Goal: Find specific page/section: Find specific page/section

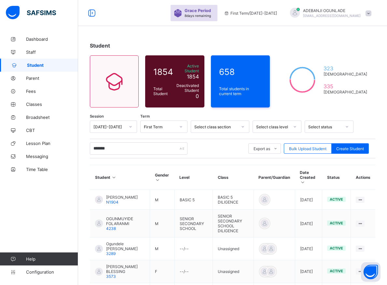
type input "********"
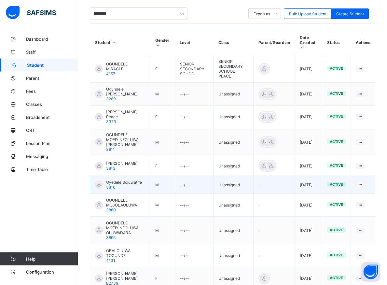
scroll to position [166, 0]
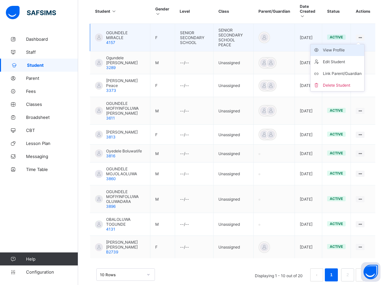
click at [346, 47] on div "View Profile" at bounding box center [342, 50] width 39 height 7
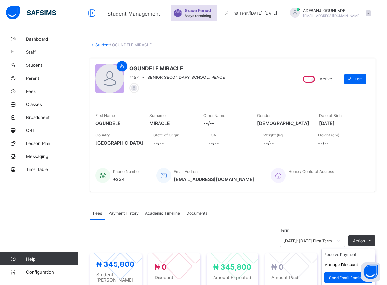
scroll to position [66, 0]
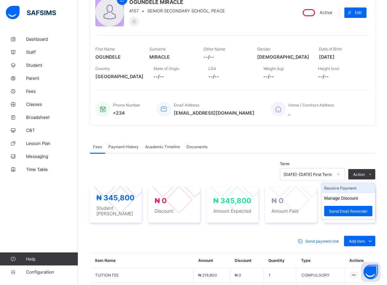
click at [347, 187] on li "Receive Payment" at bounding box center [348, 188] width 53 height 10
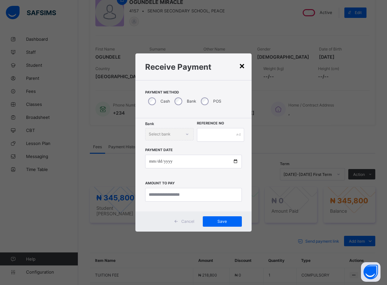
click at [245, 66] on div "×" at bounding box center [242, 65] width 6 height 11
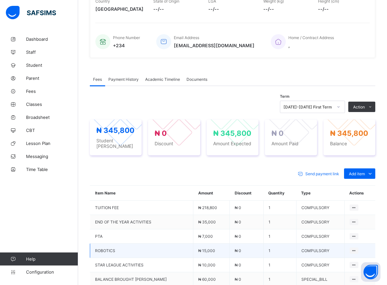
scroll to position [134, 0]
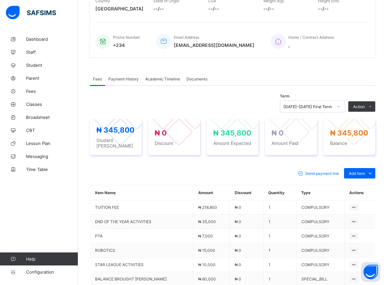
click at [341, 108] on icon at bounding box center [339, 106] width 4 height 7
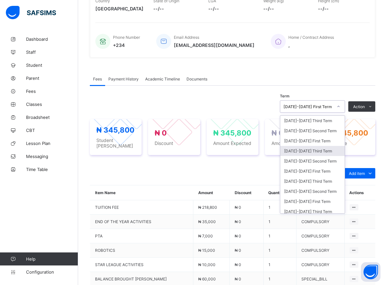
click at [309, 152] on div "[DATE]-[DATE] Third Term" at bounding box center [312, 151] width 64 height 10
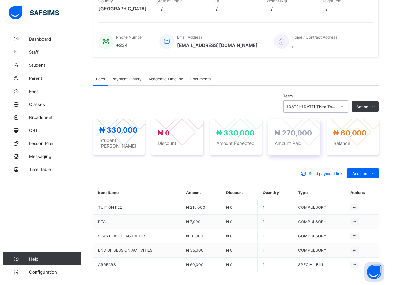
scroll to position [186, 0]
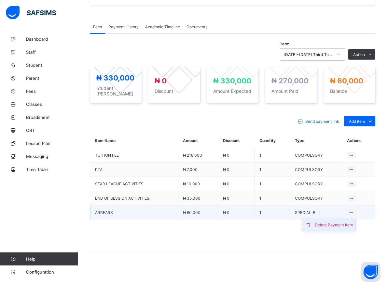
click at [347, 222] on div "Delete Payment Item" at bounding box center [334, 225] width 38 height 7
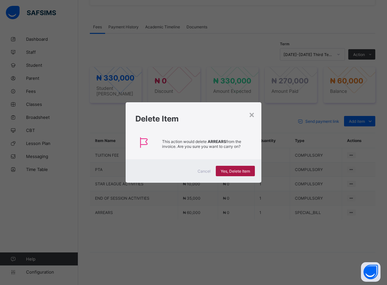
click at [242, 171] on span "Yes, Delete Item" at bounding box center [235, 171] width 29 height 5
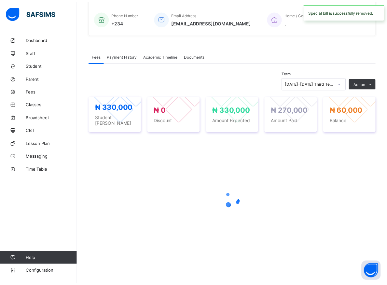
scroll to position [154, 0]
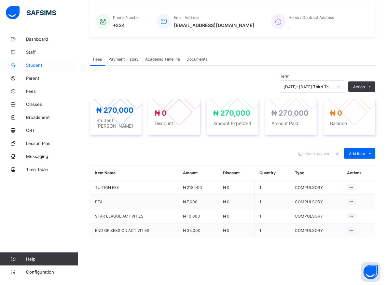
click at [29, 65] on span "Student" at bounding box center [52, 65] width 52 height 5
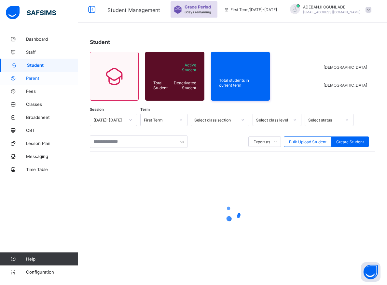
scroll to position [4, 0]
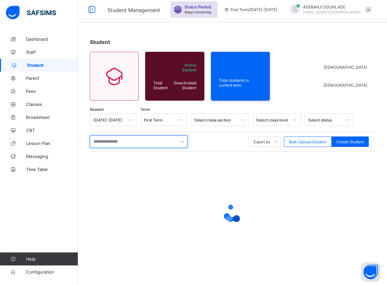
click at [121, 144] on input "text" at bounding box center [139, 141] width 98 height 12
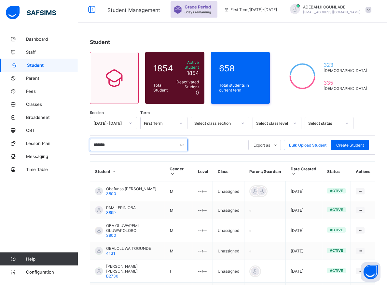
type input "********"
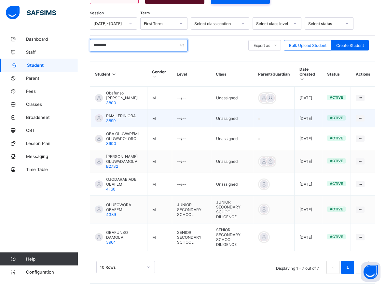
scroll to position [105, 0]
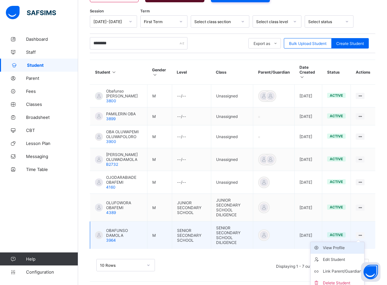
click at [343, 245] on div "View Profile" at bounding box center [342, 248] width 39 height 7
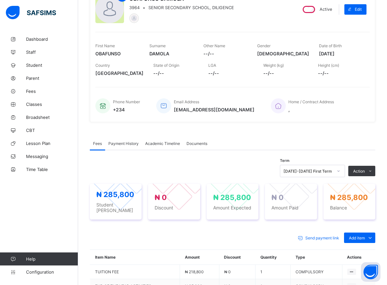
click at [341, 173] on icon at bounding box center [339, 171] width 4 height 7
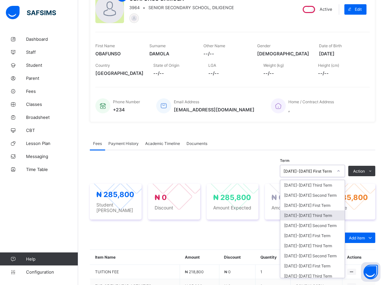
click at [314, 217] on div "[DATE]-[DATE] Third Term" at bounding box center [312, 215] width 64 height 10
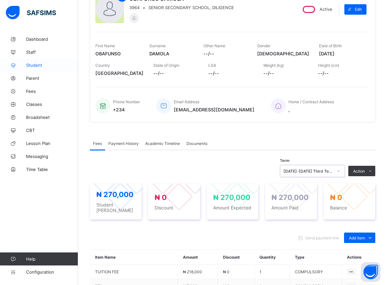
click at [27, 65] on span "Student" at bounding box center [52, 65] width 52 height 5
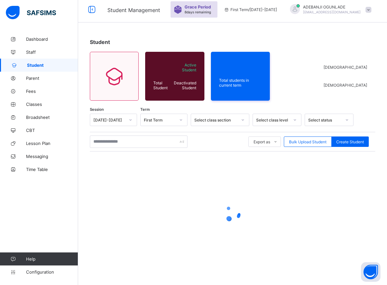
scroll to position [4, 0]
click at [106, 144] on input "text" at bounding box center [139, 141] width 98 height 12
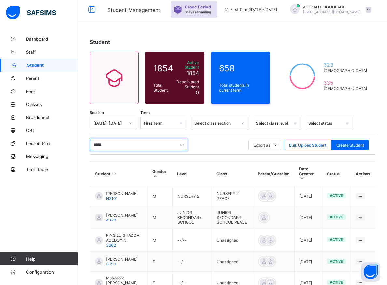
type input "******"
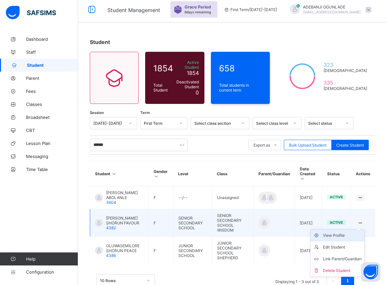
click at [346, 232] on div "View Profile" at bounding box center [342, 235] width 39 height 7
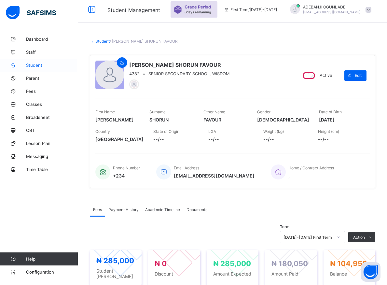
click at [28, 65] on span "Student" at bounding box center [52, 65] width 52 height 5
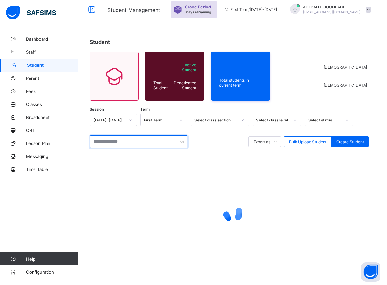
click at [106, 145] on input "text" at bounding box center [139, 141] width 98 height 12
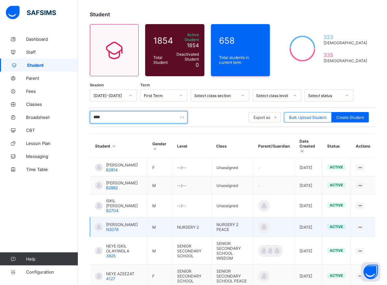
scroll to position [70, 0]
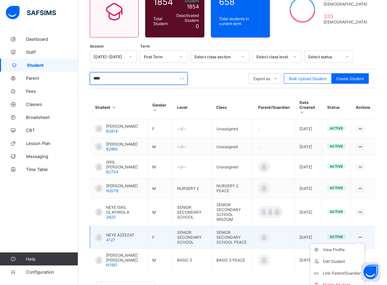
type input "****"
click at [363, 235] on icon at bounding box center [361, 237] width 6 height 5
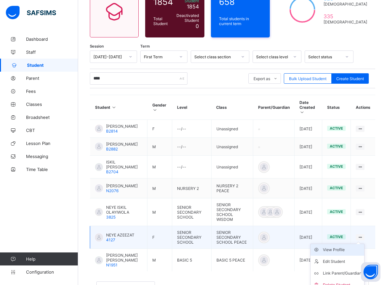
click at [361, 247] on div "View Profile" at bounding box center [342, 250] width 39 height 7
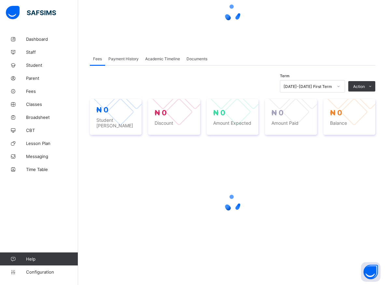
scroll to position [70, 0]
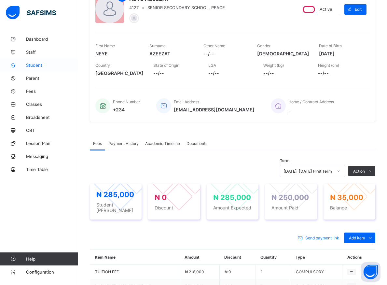
click at [32, 65] on span "Student" at bounding box center [52, 65] width 52 height 5
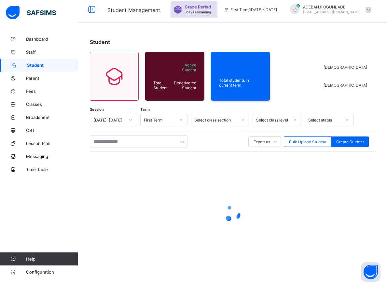
scroll to position [4, 0]
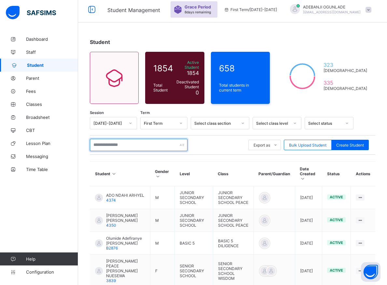
click at [100, 145] on input "text" at bounding box center [139, 145] width 98 height 12
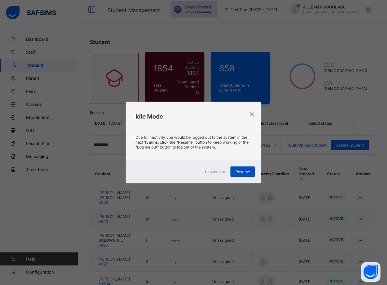
click at [242, 175] on div "Resume" at bounding box center [243, 171] width 24 height 10
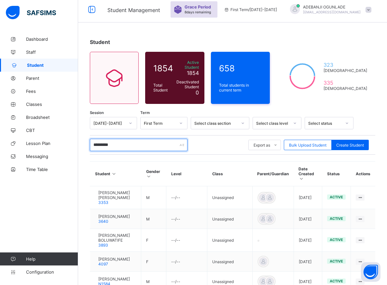
click at [126, 144] on input "*******" at bounding box center [139, 145] width 98 height 12
type input "*"
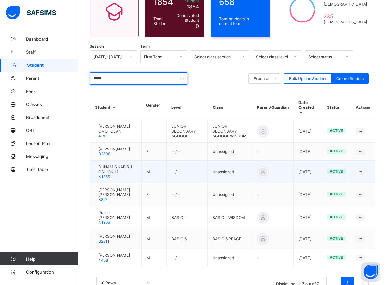
scroll to position [92, 0]
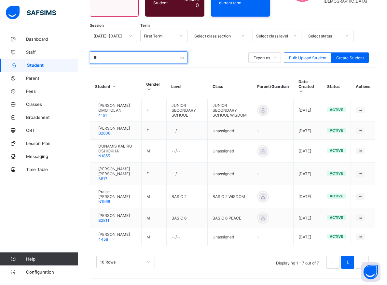
type input "*"
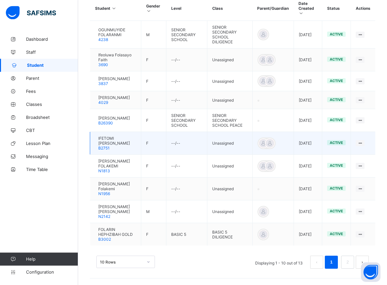
scroll to position [183, 0]
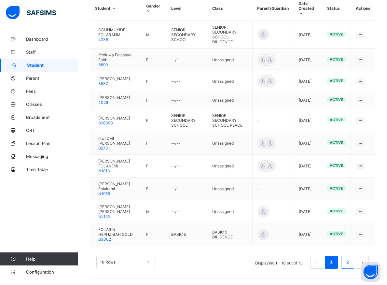
type input "*******"
click at [350, 264] on link "2" at bounding box center [348, 262] width 6 height 8
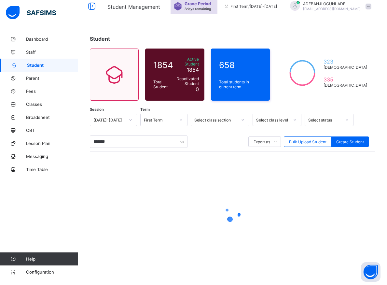
scroll to position [4, 0]
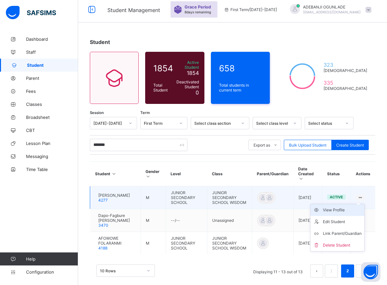
click at [345, 207] on div "View Profile" at bounding box center [342, 210] width 39 height 7
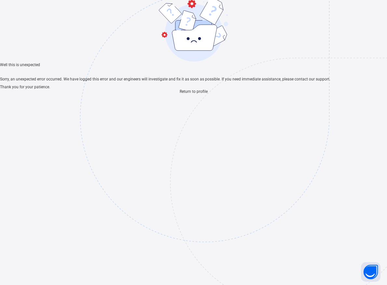
click at [183, 94] on span "Return to profile" at bounding box center [194, 91] width 28 height 5
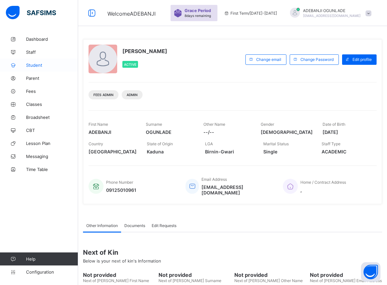
click at [38, 64] on span "Student" at bounding box center [52, 65] width 52 height 5
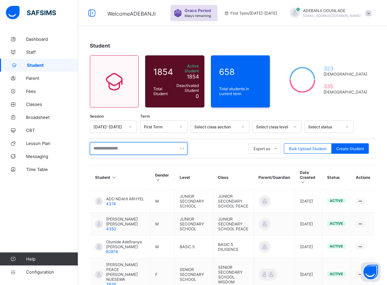
click at [103, 148] on input "text" at bounding box center [139, 148] width 98 height 12
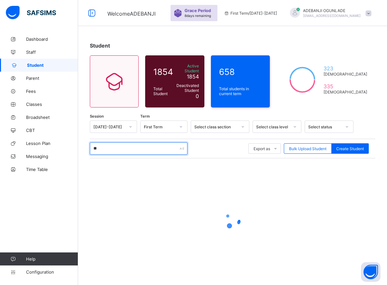
type input "***"
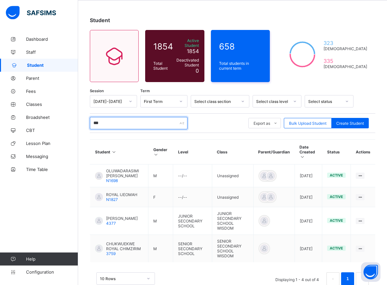
scroll to position [34, 0]
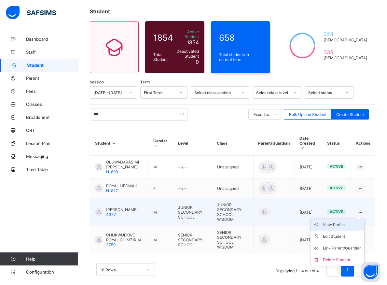
click at [340, 221] on div "View Profile" at bounding box center [342, 224] width 39 height 7
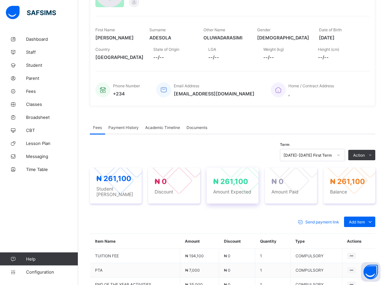
scroll to position [101, 0]
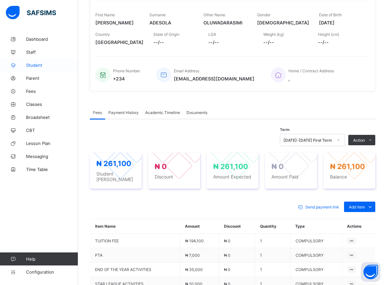
click at [32, 65] on span "Student" at bounding box center [52, 65] width 52 height 5
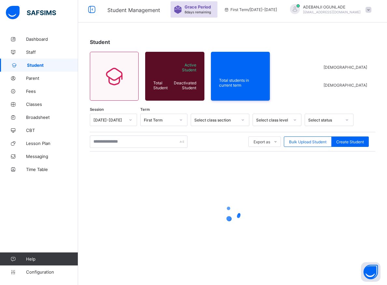
scroll to position [4, 0]
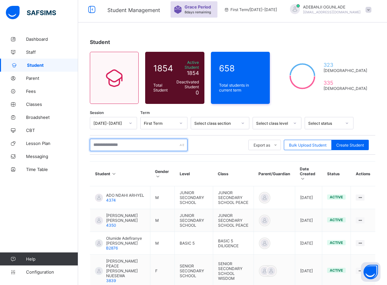
click at [115, 144] on input "text" at bounding box center [139, 145] width 98 height 12
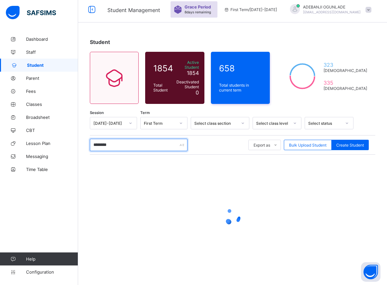
scroll to position [0, 0]
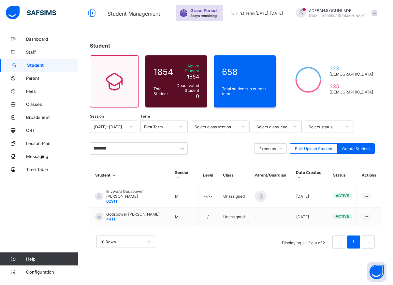
click at [350, 44] on div "Student" at bounding box center [235, 45] width 291 height 7
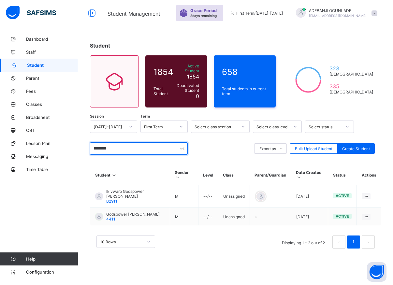
click at [113, 144] on input "********" at bounding box center [139, 148] width 98 height 12
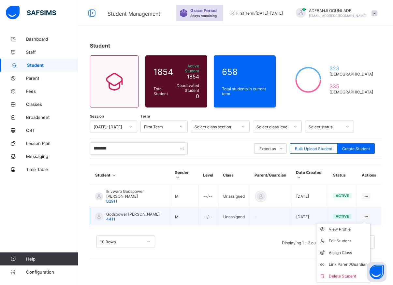
click at [363, 215] on icon at bounding box center [366, 216] width 6 height 5
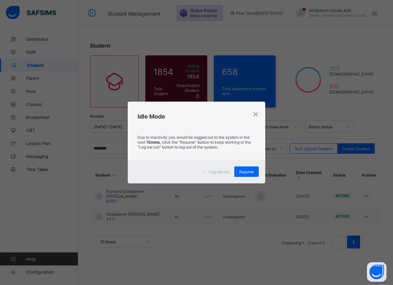
click at [245, 170] on span "Resume" at bounding box center [246, 171] width 15 height 5
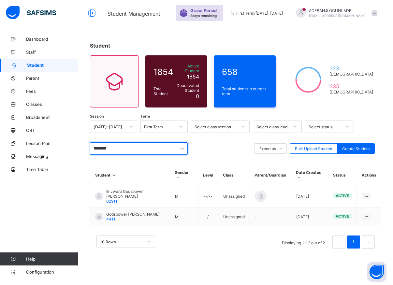
click at [111, 147] on input "********" at bounding box center [139, 148] width 98 height 12
type input "*"
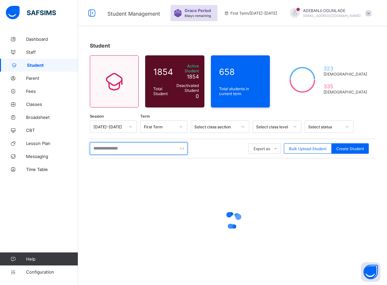
click at [101, 145] on input "text" at bounding box center [139, 148] width 98 height 12
click at [101, 145] on input "********" at bounding box center [139, 148] width 98 height 12
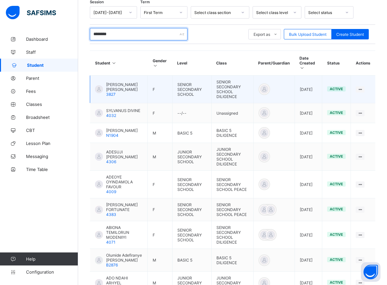
scroll to position [185, 0]
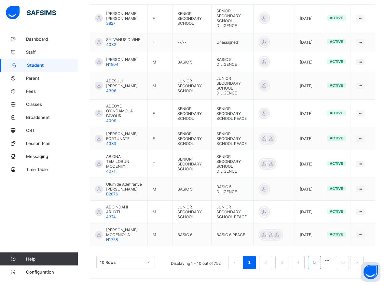
click at [318, 263] on link "5" at bounding box center [314, 262] width 6 height 8
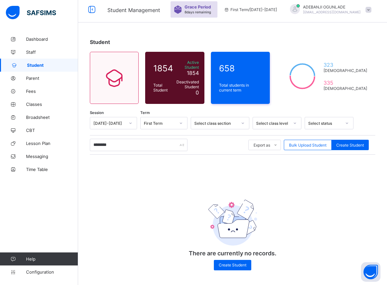
scroll to position [3, 0]
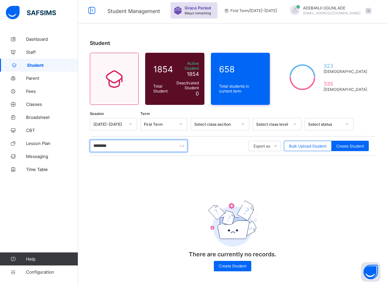
click at [135, 145] on input "********" at bounding box center [139, 146] width 98 height 12
click at [125, 140] on input "********" at bounding box center [139, 146] width 98 height 12
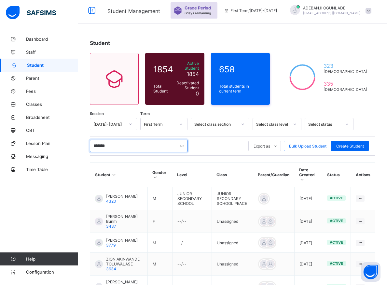
type input "********"
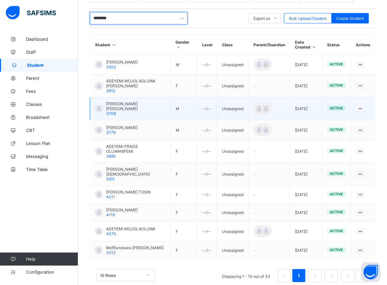
scroll to position [148, 0]
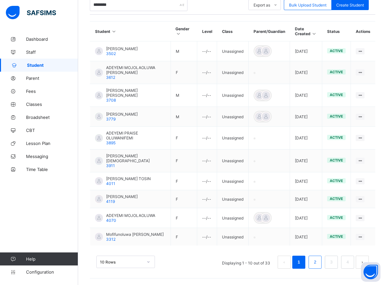
click at [318, 263] on link "2" at bounding box center [315, 262] width 6 height 8
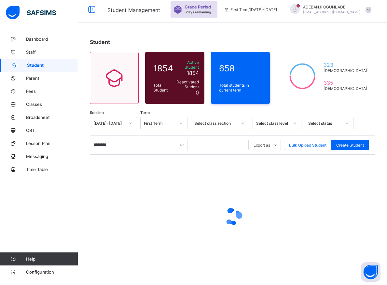
click at [321, 263] on div at bounding box center [233, 217] width 286 height 124
click at [138, 141] on input "********" at bounding box center [139, 145] width 98 height 12
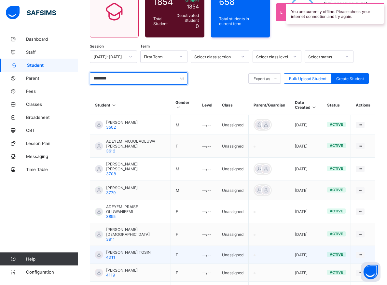
scroll to position [148, 0]
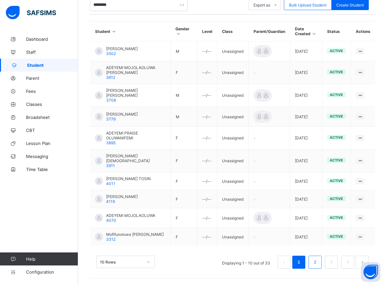
click at [318, 263] on link "2" at bounding box center [315, 262] width 6 height 8
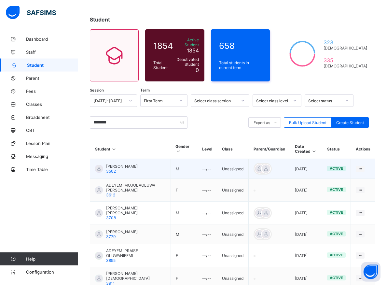
scroll to position [15, 0]
